Goal: Task Accomplishment & Management: Manage account settings

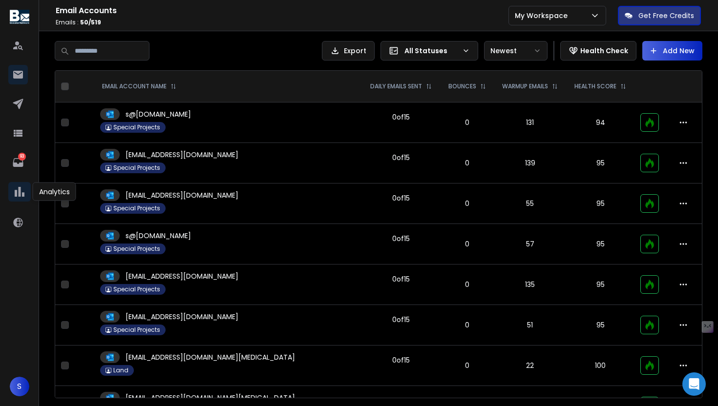
click at [12, 190] on icon at bounding box center [19, 192] width 15 height 15
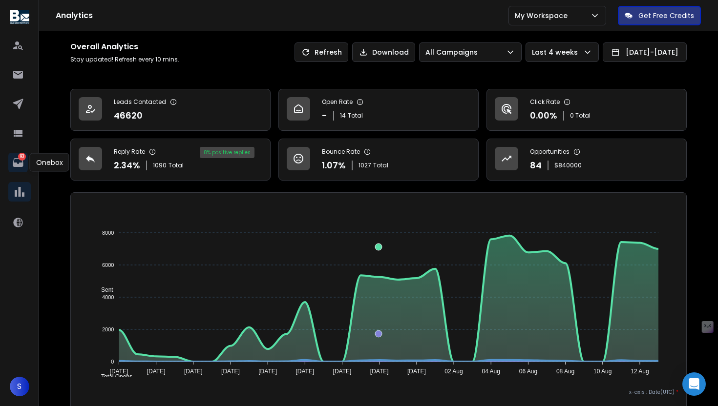
click at [16, 158] on icon at bounding box center [18, 162] width 10 height 9
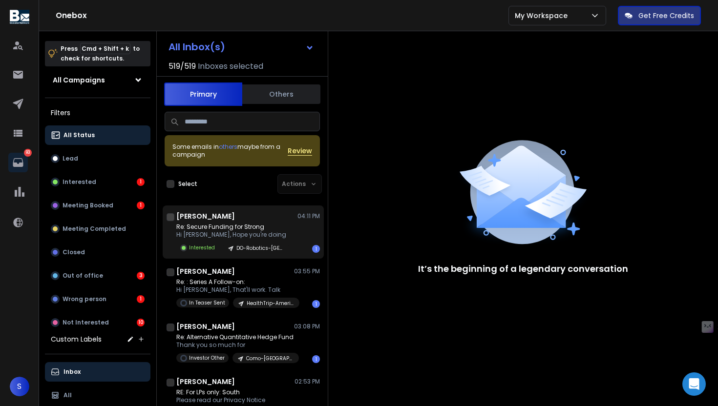
click at [235, 224] on p "Re: Secure Funding for Strong" at bounding box center [232, 227] width 113 height 8
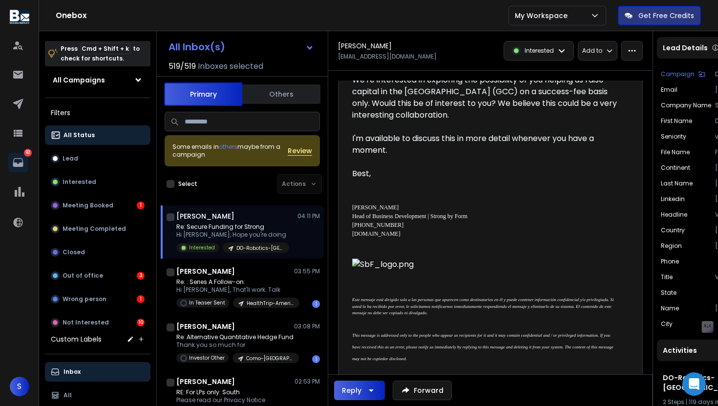
scroll to position [222, 0]
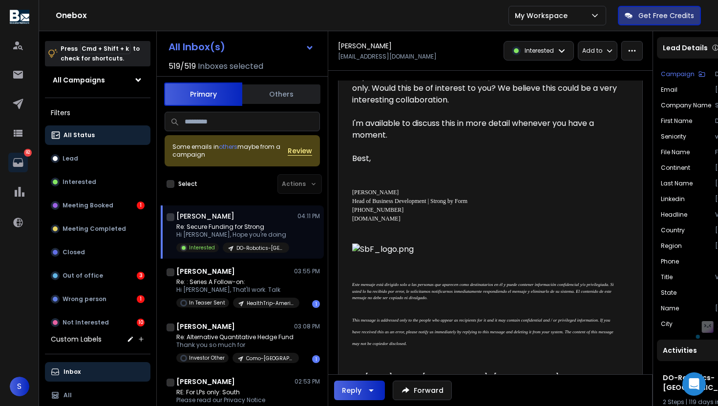
drag, startPoint x: 417, startPoint y: 222, endPoint x: 345, endPoint y: 217, distance: 72.5
copy div "[DOMAIN_NAME]"
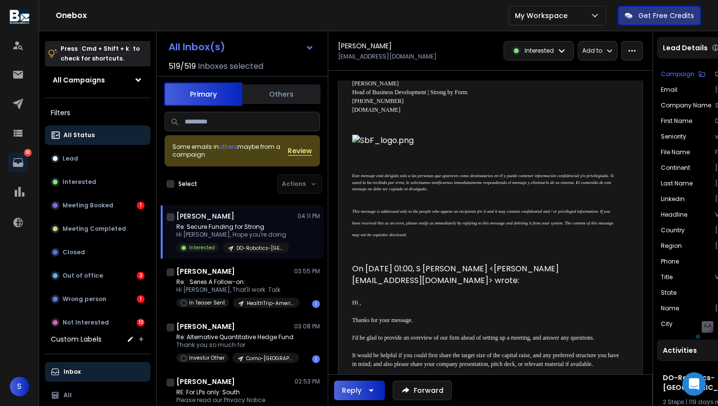
scroll to position [502, 0]
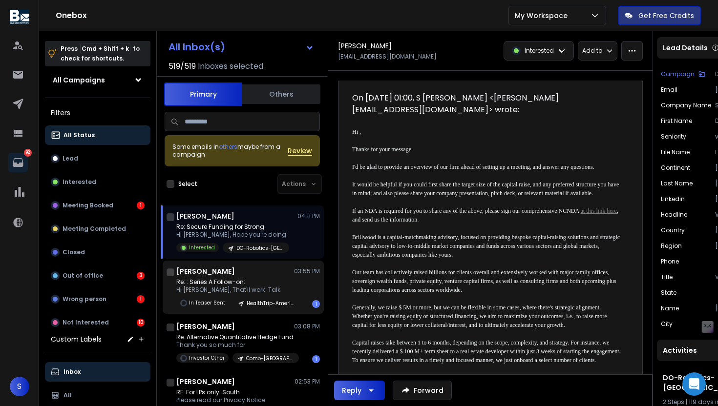
click at [222, 284] on p "Re: : Series A Follow-on:" at bounding box center [234, 282] width 117 height 8
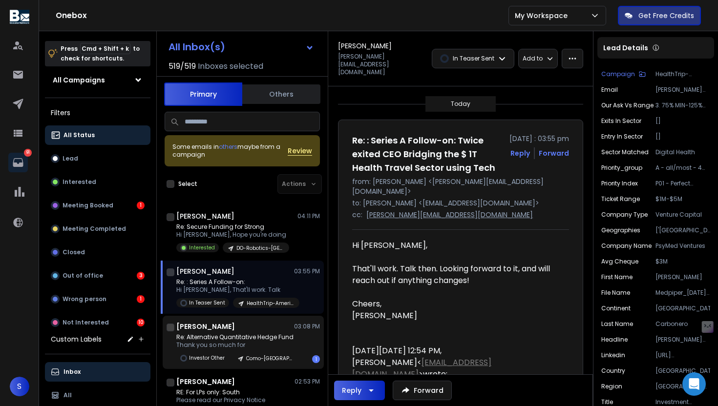
click at [227, 337] on p "Re: Alternative Quantitative Hedge Fund" at bounding box center [234, 338] width 117 height 8
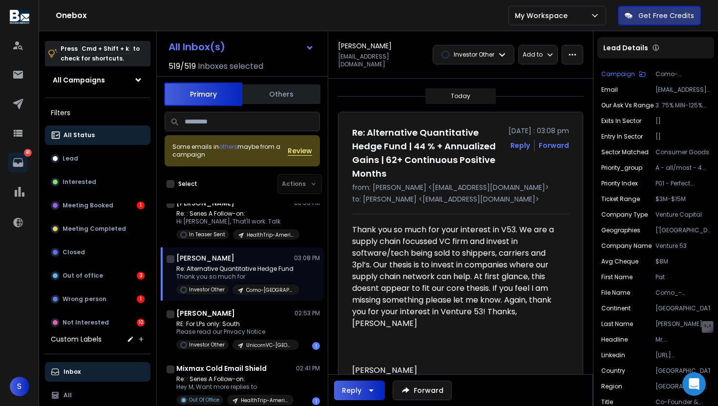
scroll to position [93, 0]
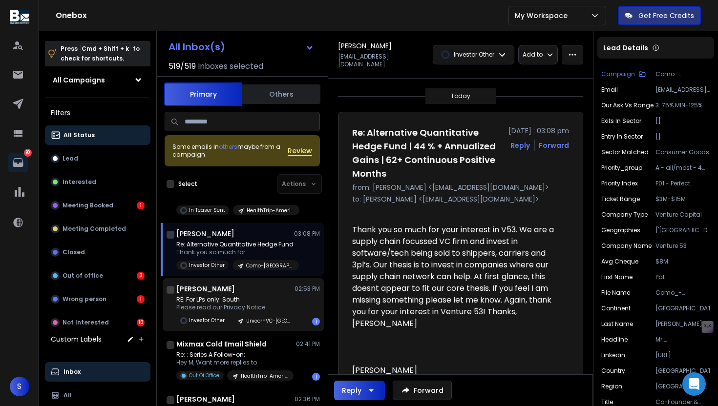
click at [243, 296] on p "RE: For LPs only: South" at bounding box center [234, 300] width 117 height 8
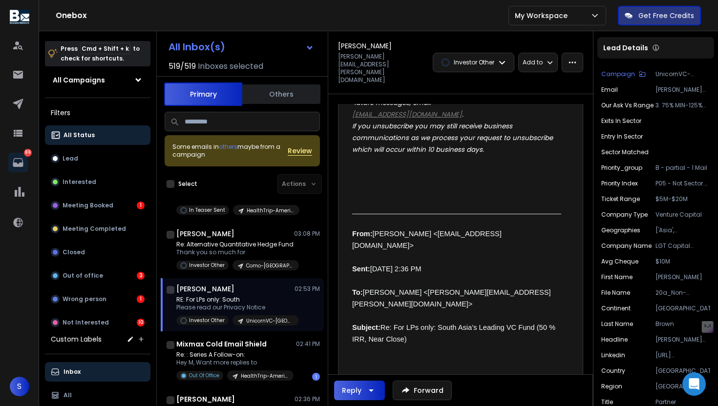
scroll to position [359, 0]
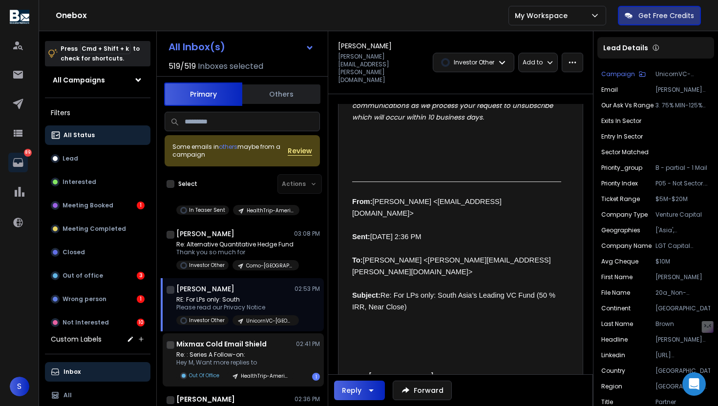
click at [238, 341] on h1 "Mixmax Cold Email Shield" at bounding box center [221, 344] width 90 height 10
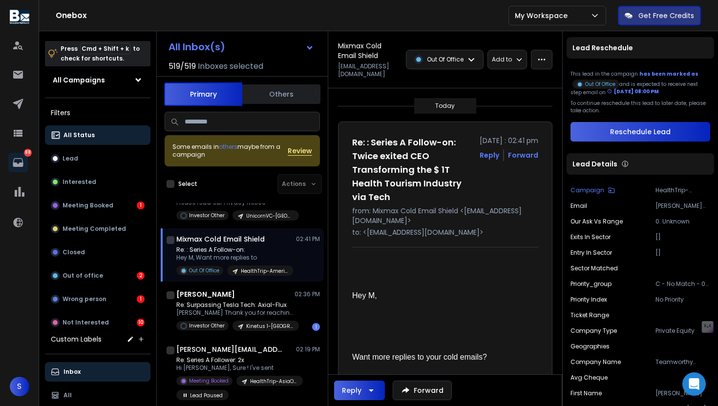
scroll to position [225, 0]
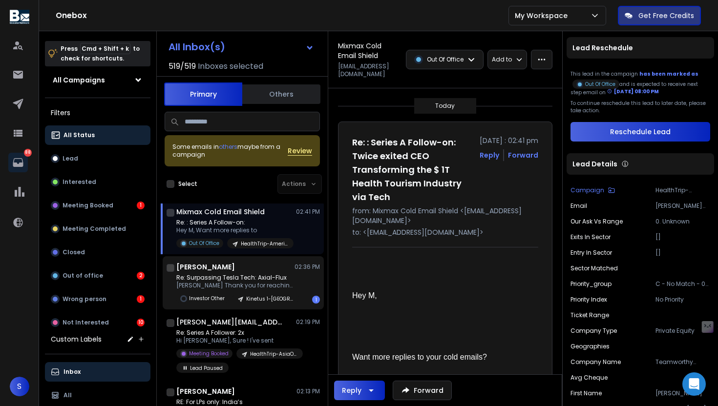
click at [245, 288] on p "[PERSON_NAME] Thank you for reaching" at bounding box center [234, 286] width 117 height 8
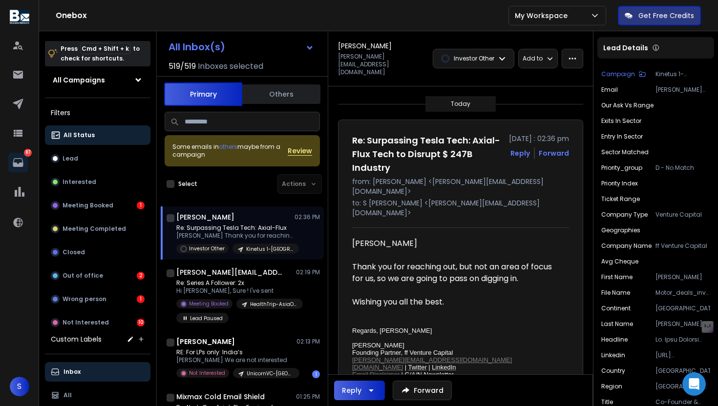
scroll to position [303, 0]
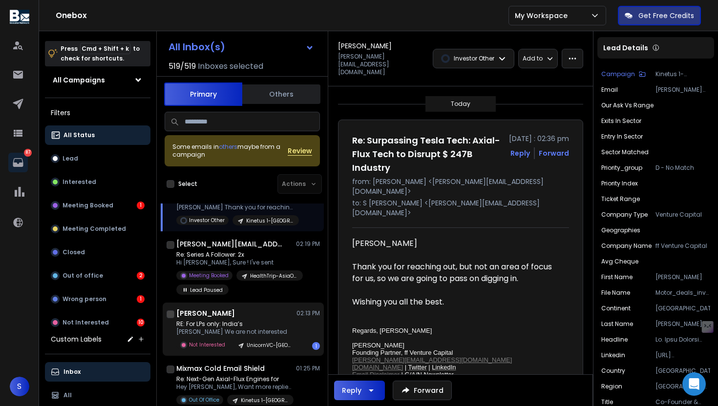
click at [241, 319] on div "[PERSON_NAME] 02:13 PM RE: For LPs only: India’s [PERSON_NAME] We are not inter…" at bounding box center [248, 330] width 144 height 42
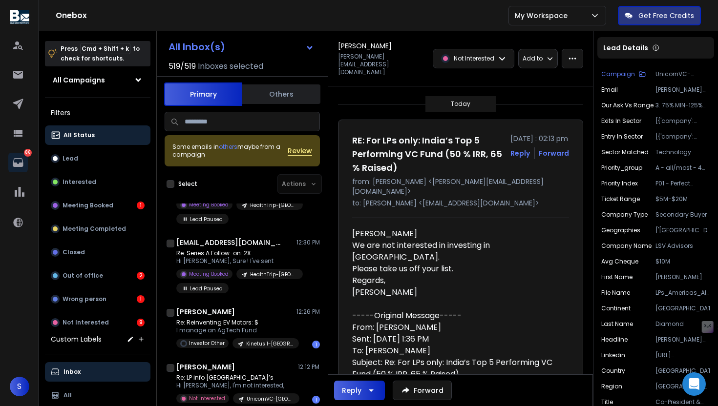
scroll to position [635, 0]
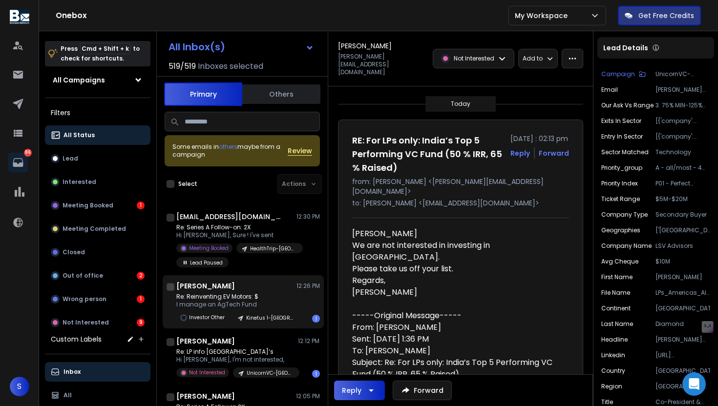
click at [274, 307] on p "I manage an AgTech Fund" at bounding box center [234, 305] width 117 height 8
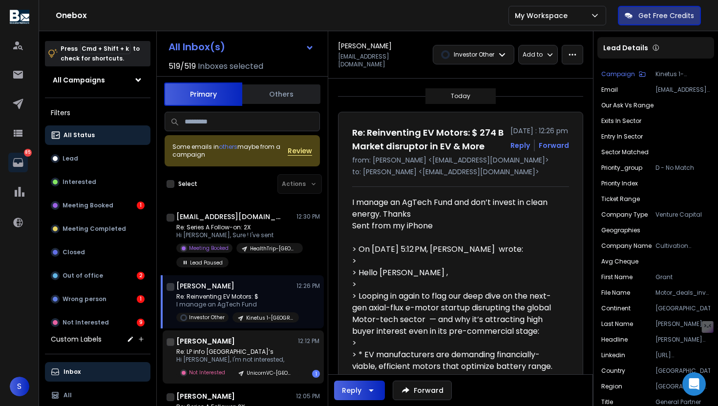
click at [264, 352] on p "Re: LP info [GEOGRAPHIC_DATA]’s" at bounding box center [234, 352] width 117 height 8
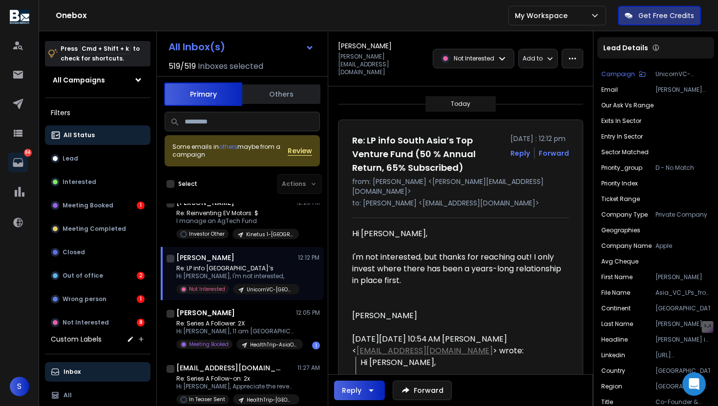
scroll to position [751, 0]
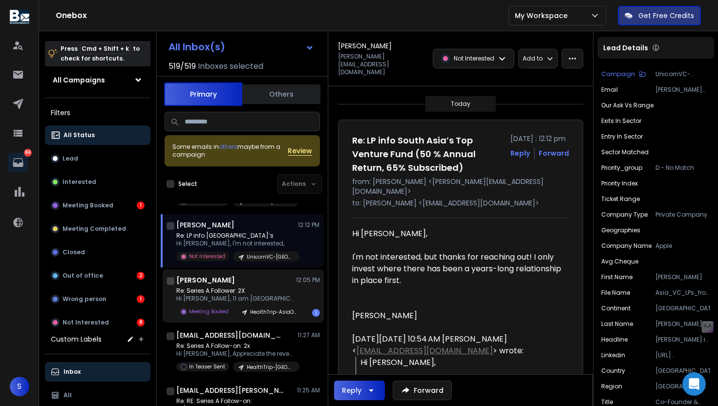
click at [253, 303] on div "Re: Series A Follower: 2X Hi [PERSON_NAME], 11 am Dubai Meeting Booked HealthTr…" at bounding box center [239, 302] width 126 height 30
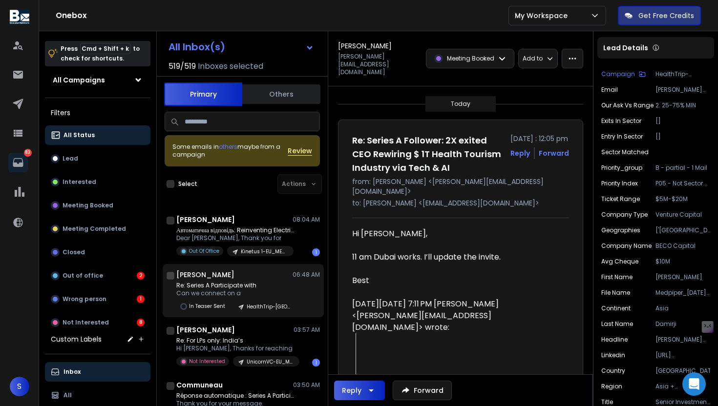
scroll to position [1145, 0]
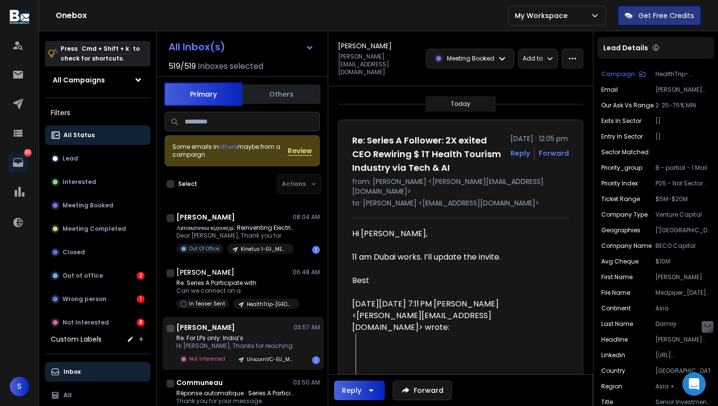
click at [253, 340] on p "Re: For LPs only: India’s" at bounding box center [234, 339] width 117 height 8
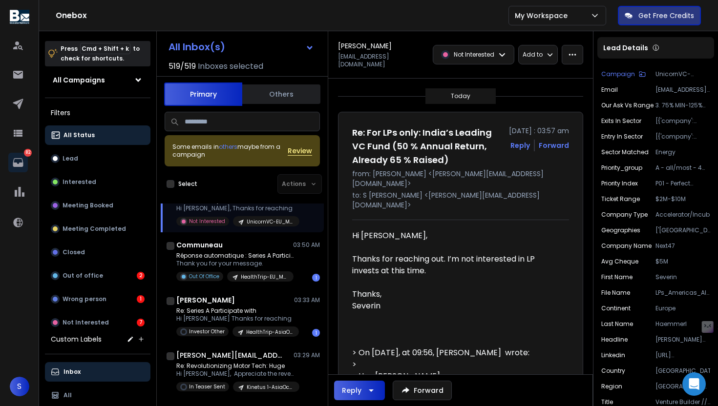
scroll to position [1286, 0]
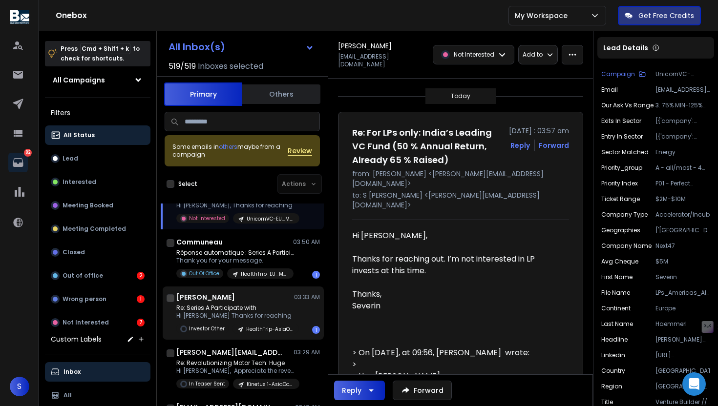
click at [256, 310] on p "Re: Series A Participate with" at bounding box center [234, 308] width 117 height 8
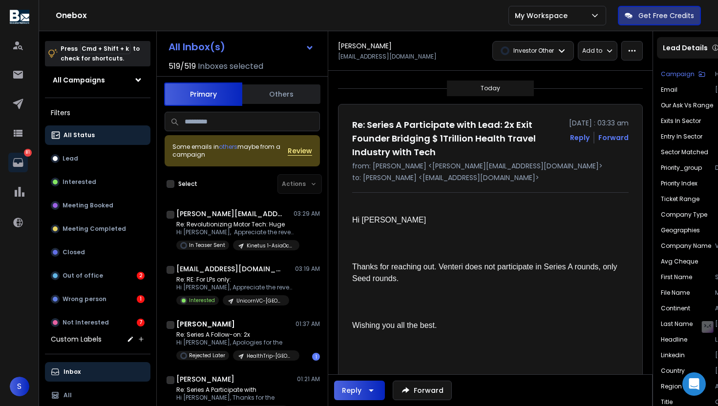
scroll to position [1427, 0]
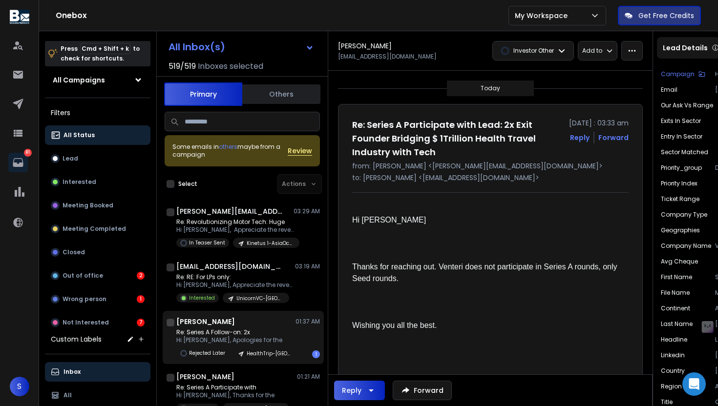
click at [249, 339] on p "Hi [PERSON_NAME], Apologies for the" at bounding box center [234, 340] width 117 height 8
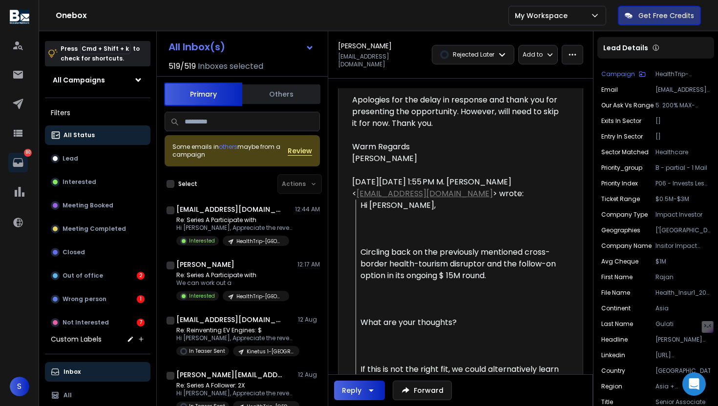
scroll to position [1785, 0]
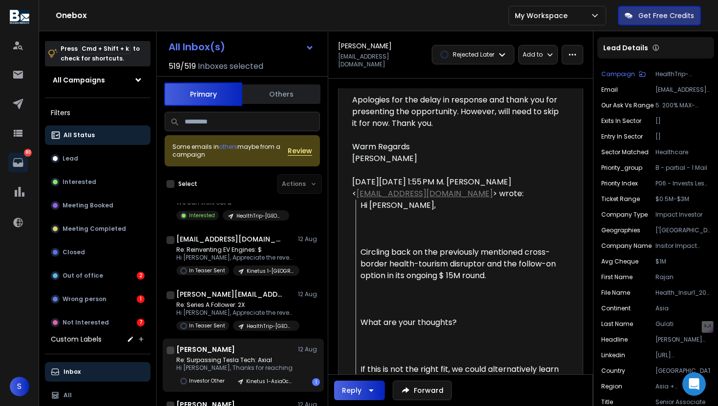
click at [254, 364] on p "Re: Surpassing Tesla Tech: Axial" at bounding box center [234, 360] width 117 height 8
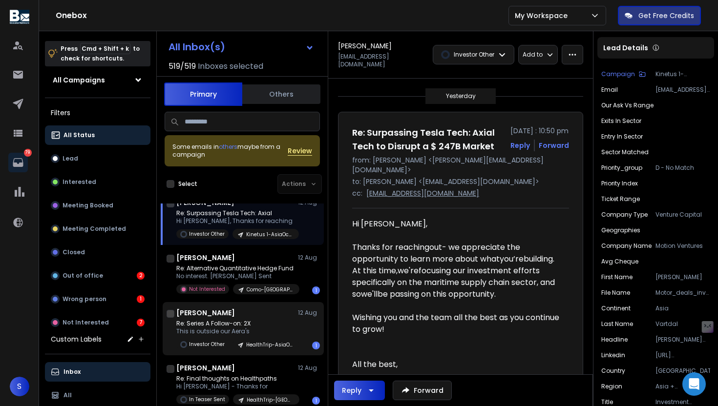
scroll to position [1933, 0]
click at [254, 316] on div "[PERSON_NAME] [DATE]" at bounding box center [248, 313] width 144 height 10
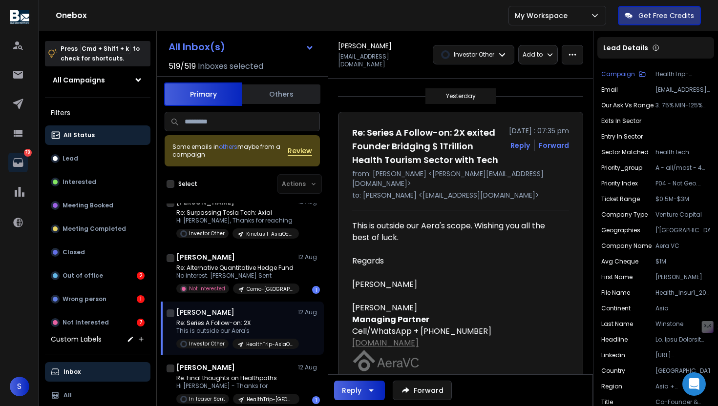
scroll to position [1967, 0]
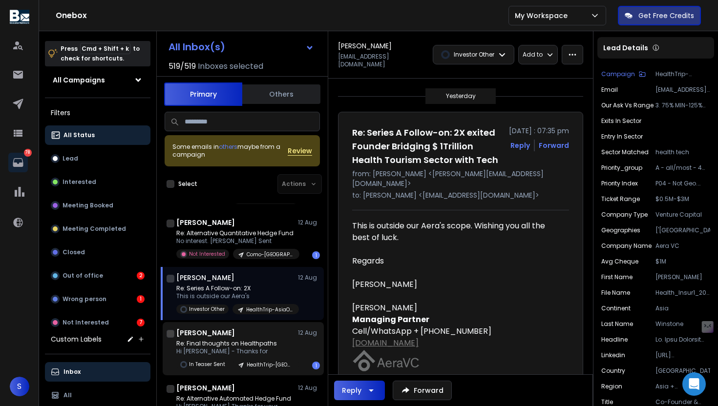
click at [247, 338] on div "[PERSON_NAME] [DATE] Re: Final thoughts on Healthpaths Hi [PERSON_NAME] - Thank…" at bounding box center [248, 349] width 144 height 42
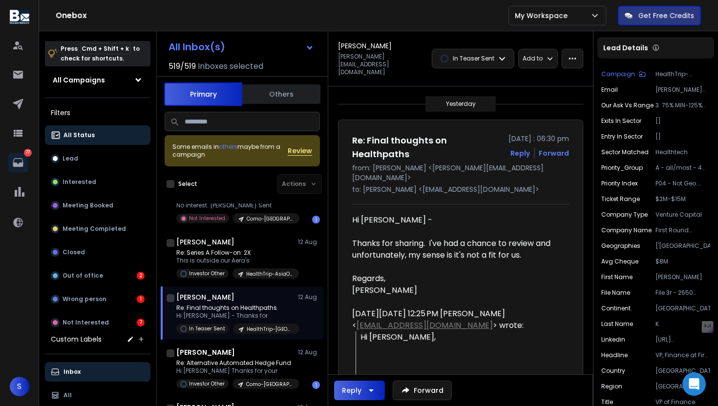
scroll to position [2018, 0]
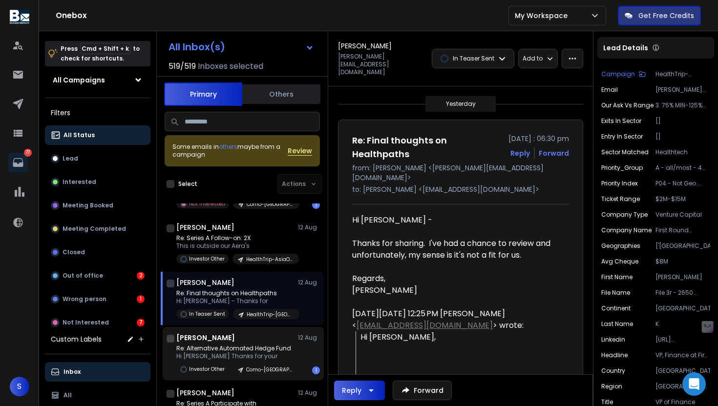
click at [247, 353] on p "Hi [PERSON_NAME] Thanks for your" at bounding box center [234, 357] width 117 height 8
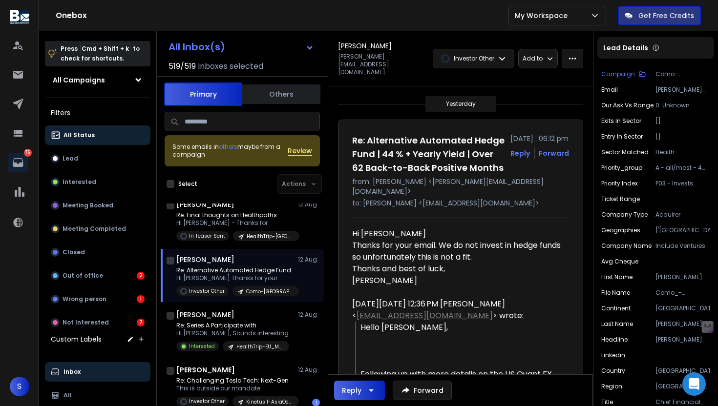
scroll to position [2165, 0]
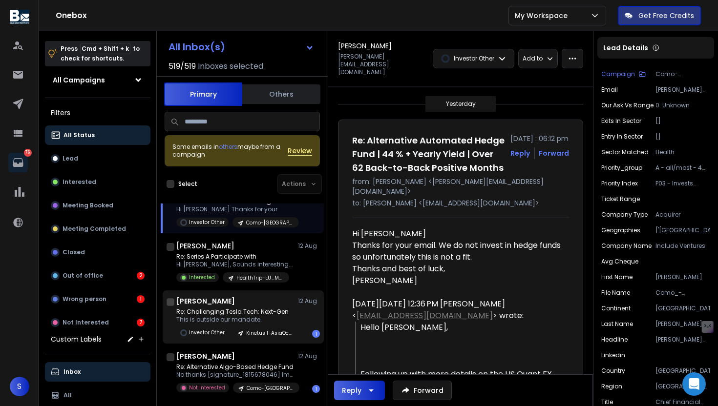
click at [253, 318] on p "This is outside our mandate." at bounding box center [234, 320] width 117 height 8
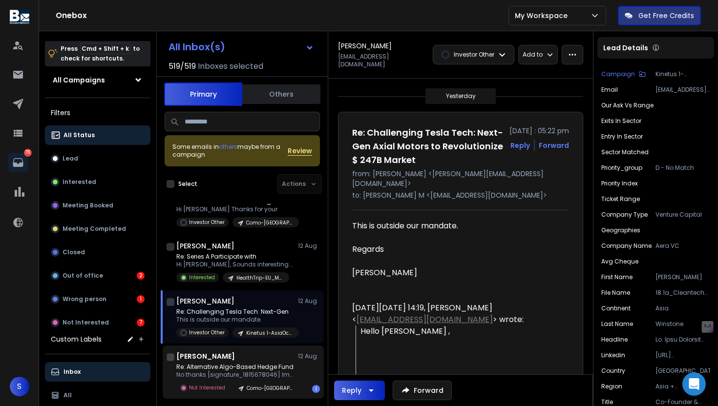
click at [263, 357] on div "[PERSON_NAME] [DATE]" at bounding box center [248, 357] width 144 height 10
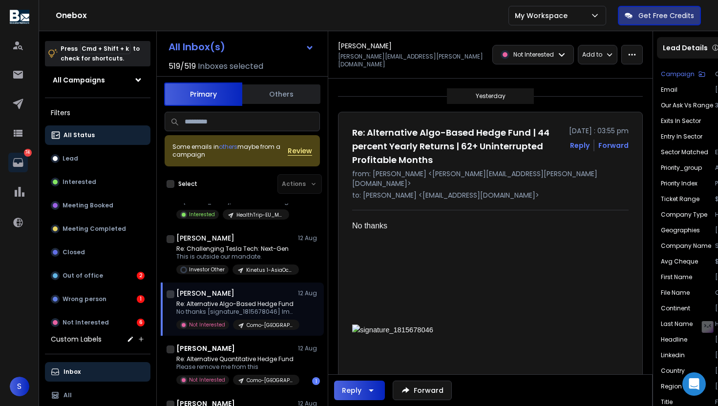
scroll to position [2229, 0]
click at [263, 357] on p "Re: Alternative Quantitative Hedge Fund" at bounding box center [234, 359] width 117 height 8
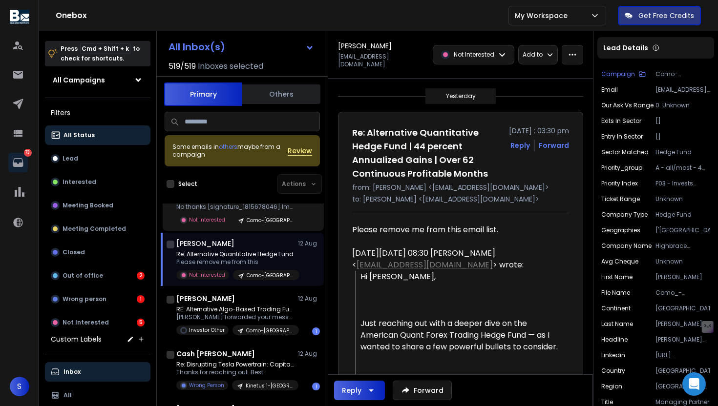
scroll to position [2351, 0]
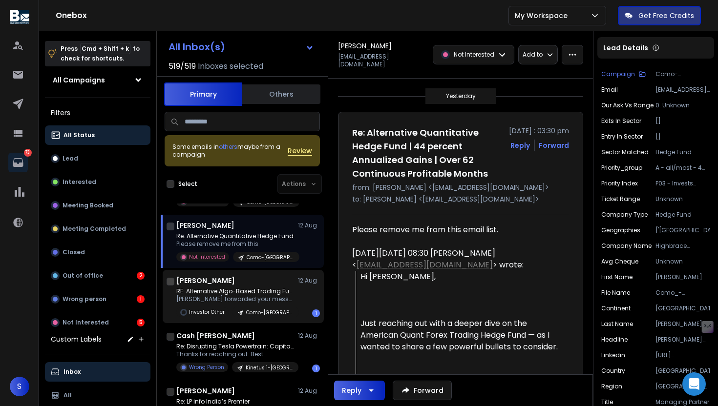
click at [266, 300] on p "[PERSON_NAME] forwarded your message to" at bounding box center [234, 299] width 117 height 8
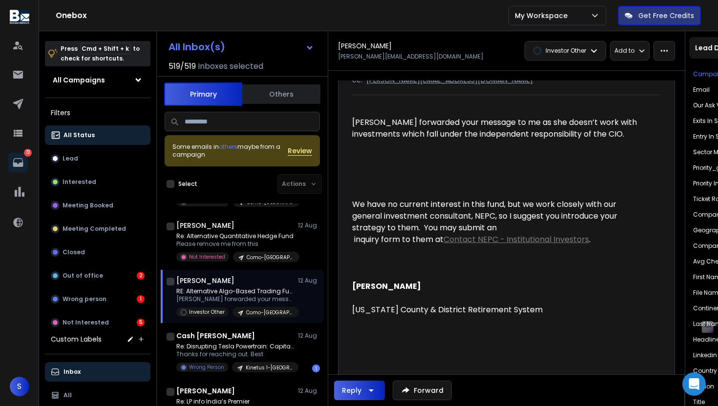
scroll to position [106, 0]
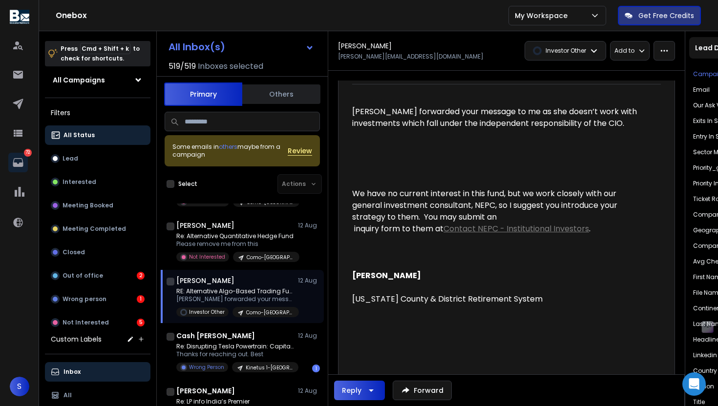
click at [564, 52] on p "Investor Other" at bounding box center [565, 51] width 41 height 8
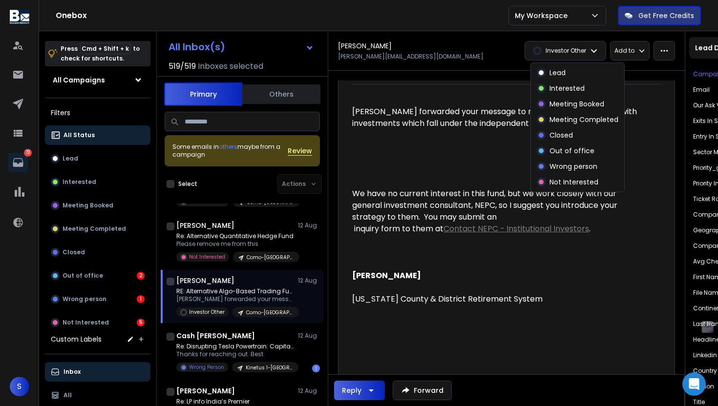
click at [452, 182] on div "We have no current interest in this fund, but we work closely with our general …" at bounding box center [494, 247] width 285 height 164
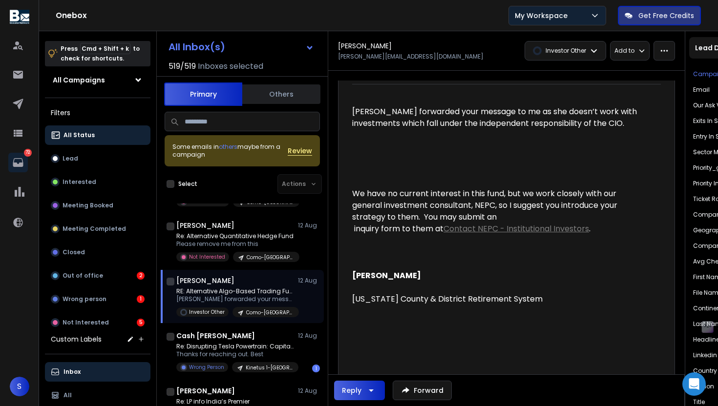
click at [552, 19] on p "My Workspace" at bounding box center [543, 16] width 57 height 10
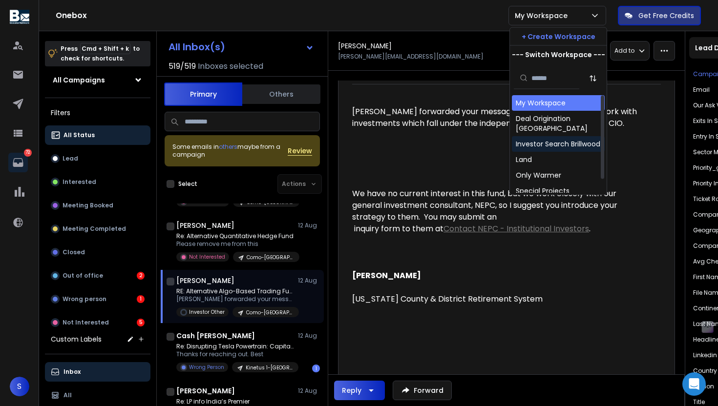
click at [553, 144] on div "Investor Search Brillwood" at bounding box center [558, 144] width 84 height 10
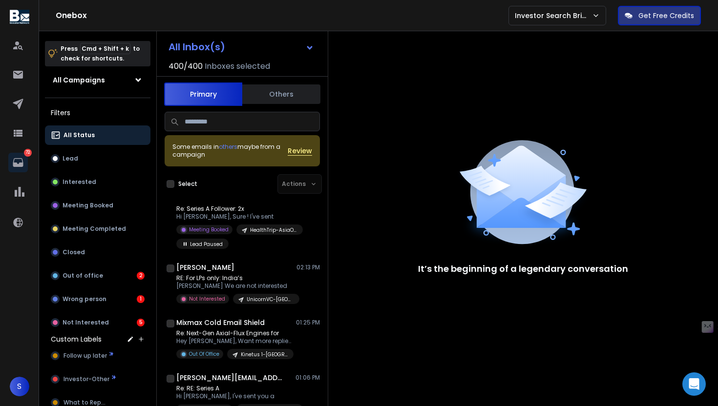
scroll to position [442, 0]
